Goal: Task Accomplishment & Management: Use online tool/utility

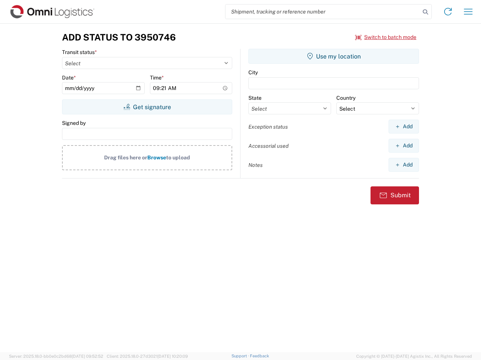
click at [323, 12] on input "search" at bounding box center [322, 12] width 194 height 14
click at [425, 12] on icon at bounding box center [425, 12] width 11 height 11
click at [448, 12] on icon at bounding box center [448, 12] width 12 height 12
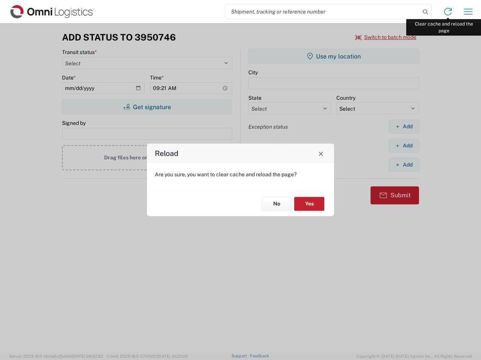
click at [468, 12] on div "Reload Are you sure, you want to clear cache and reload the page? No Yes" at bounding box center [240, 180] width 481 height 360
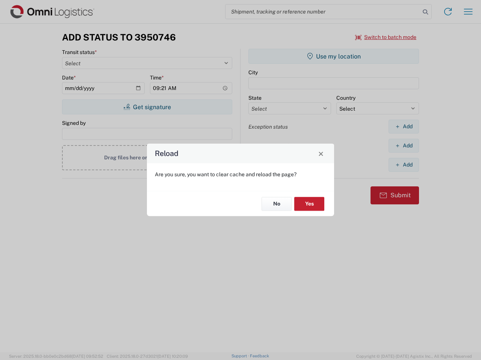
click at [386, 37] on div "Reload Are you sure, you want to clear cache and reload the page? No Yes" at bounding box center [240, 180] width 481 height 360
click at [147, 107] on div "Reload Are you sure, you want to clear cache and reload the page? No Yes" at bounding box center [240, 180] width 481 height 360
click at [333, 56] on div "Reload Are you sure, you want to clear cache and reload the page? No Yes" at bounding box center [240, 180] width 481 height 360
click at [403, 127] on div "Reload Are you sure, you want to clear cache and reload the page? No Yes" at bounding box center [240, 180] width 481 height 360
click at [403, 146] on div "Reload Are you sure, you want to clear cache and reload the page? No Yes" at bounding box center [240, 180] width 481 height 360
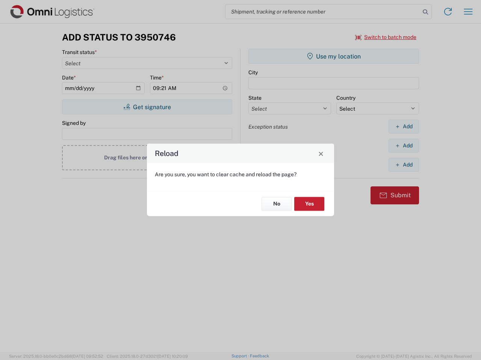
click at [403, 165] on div "Reload Are you sure, you want to clear cache and reload the page? No Yes" at bounding box center [240, 180] width 481 height 360
